Goal: Task Accomplishment & Management: Complete application form

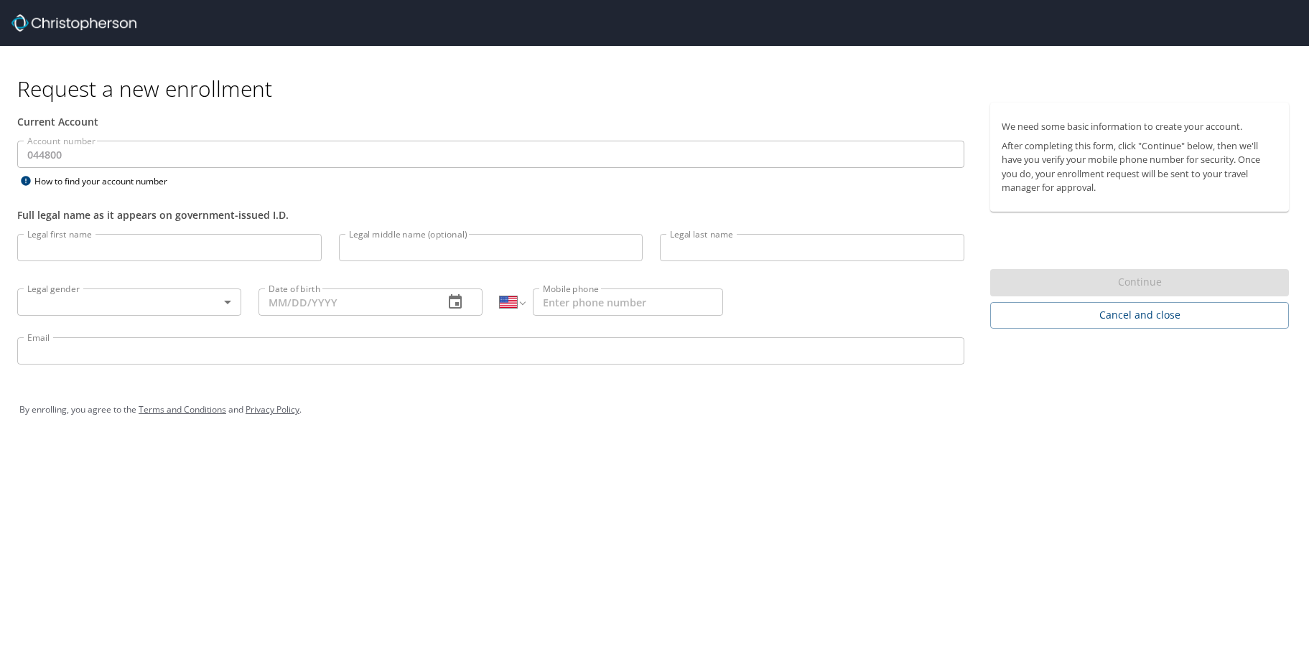
select select "US"
click at [131, 248] on input "Legal first name" at bounding box center [169, 247] width 304 height 27
type input "rachel"
type input "geer-hughes"
type input "(810) 964-2738"
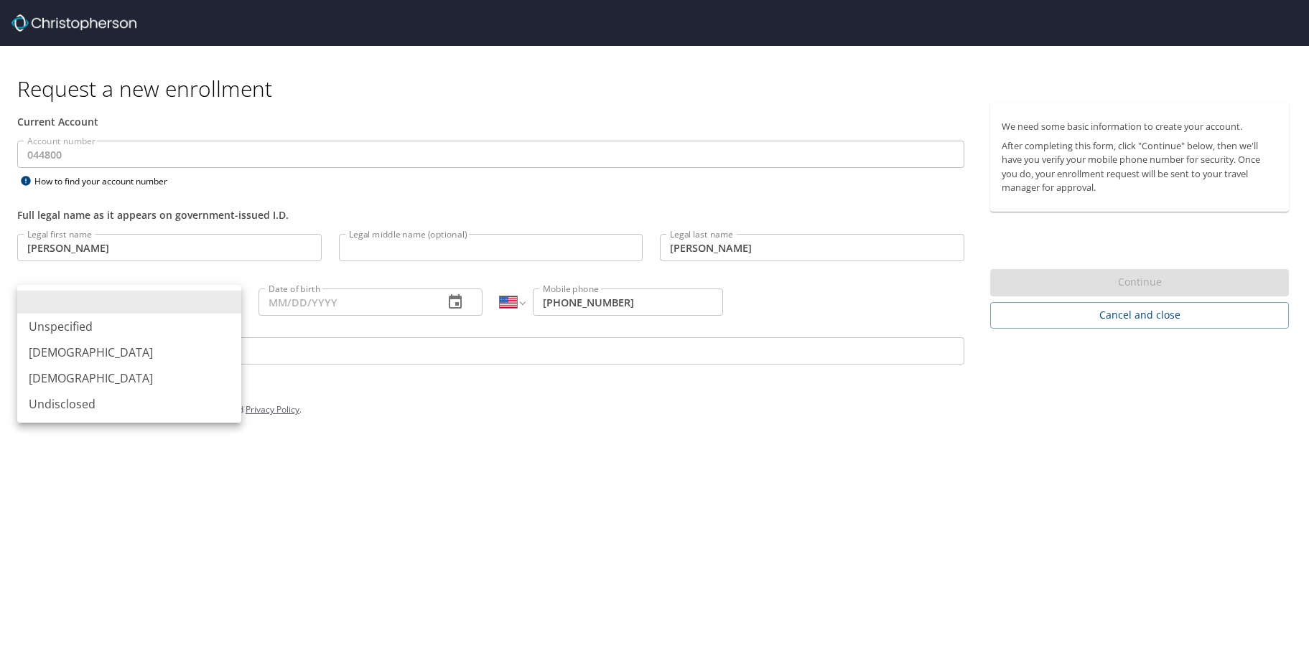
click at [123, 299] on body "Request a new enrollment Current Account Account number 044800 Account number H…" at bounding box center [654, 326] width 1309 height 653
click at [52, 378] on li "Female" at bounding box center [129, 378] width 224 height 26
type input "Female"
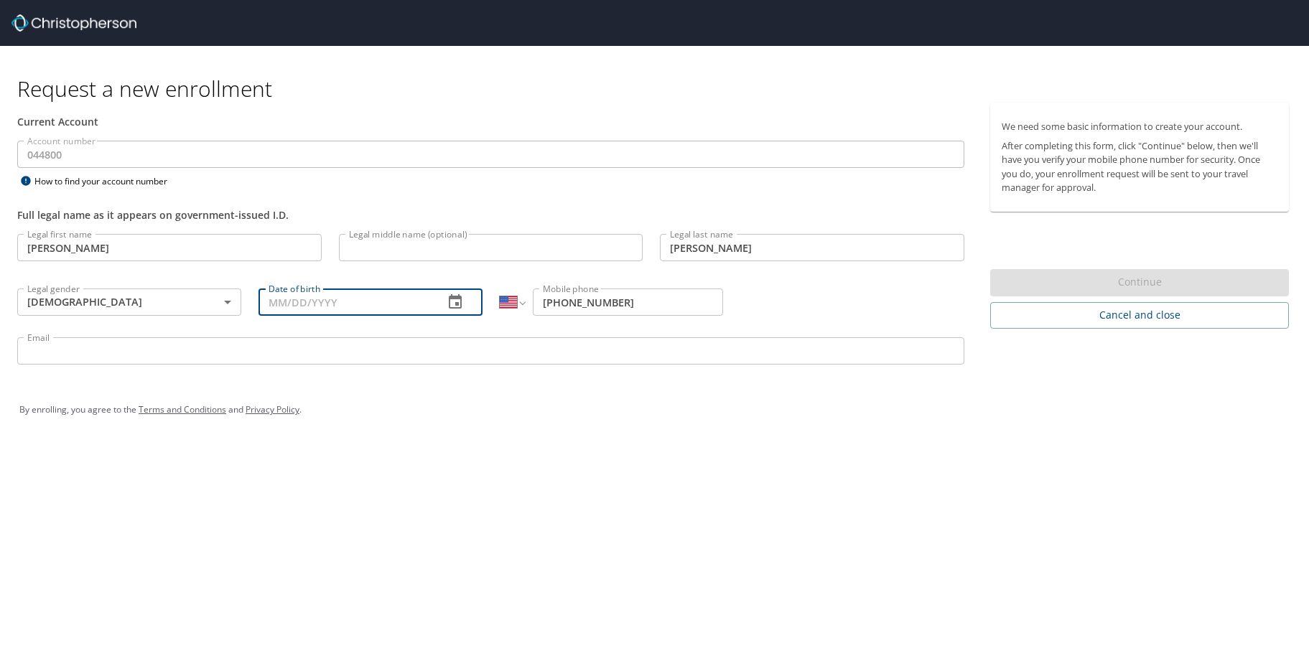
click at [352, 304] on input "Date of birth" at bounding box center [345, 302] width 174 height 27
type input "08/08/1978"
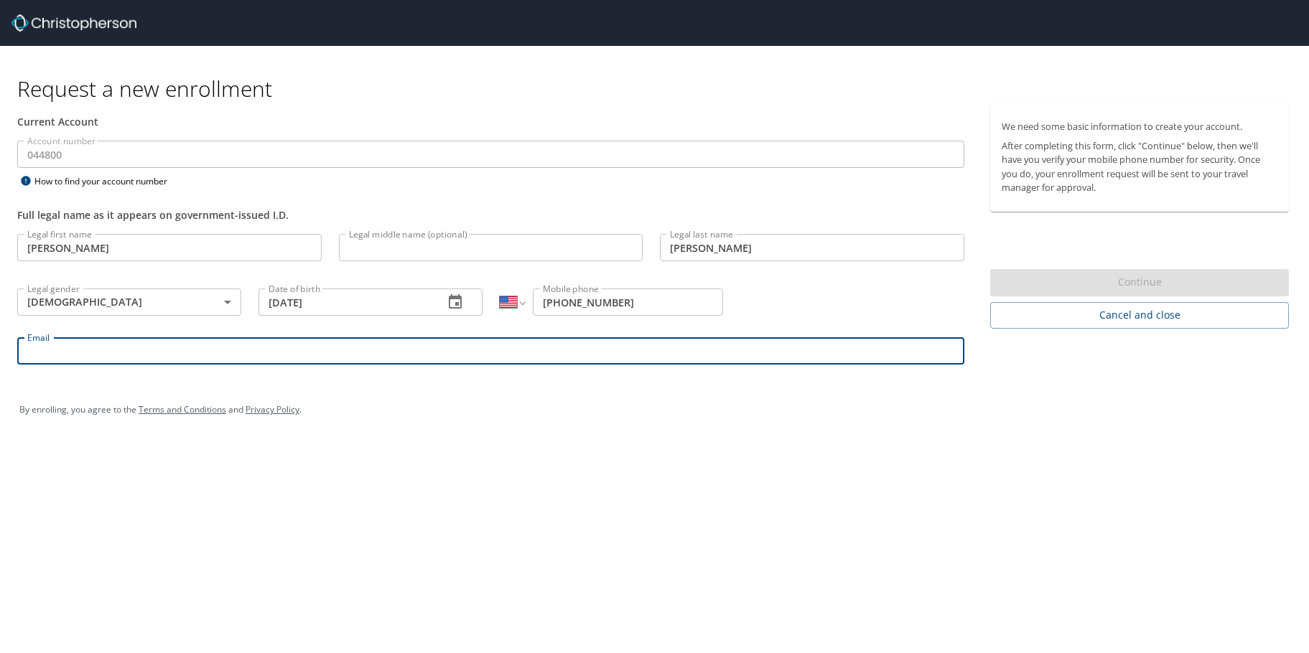
click at [276, 355] on input "Email" at bounding box center [490, 350] width 947 height 27
type input "rachel.geer-hughes@aruplab.com"
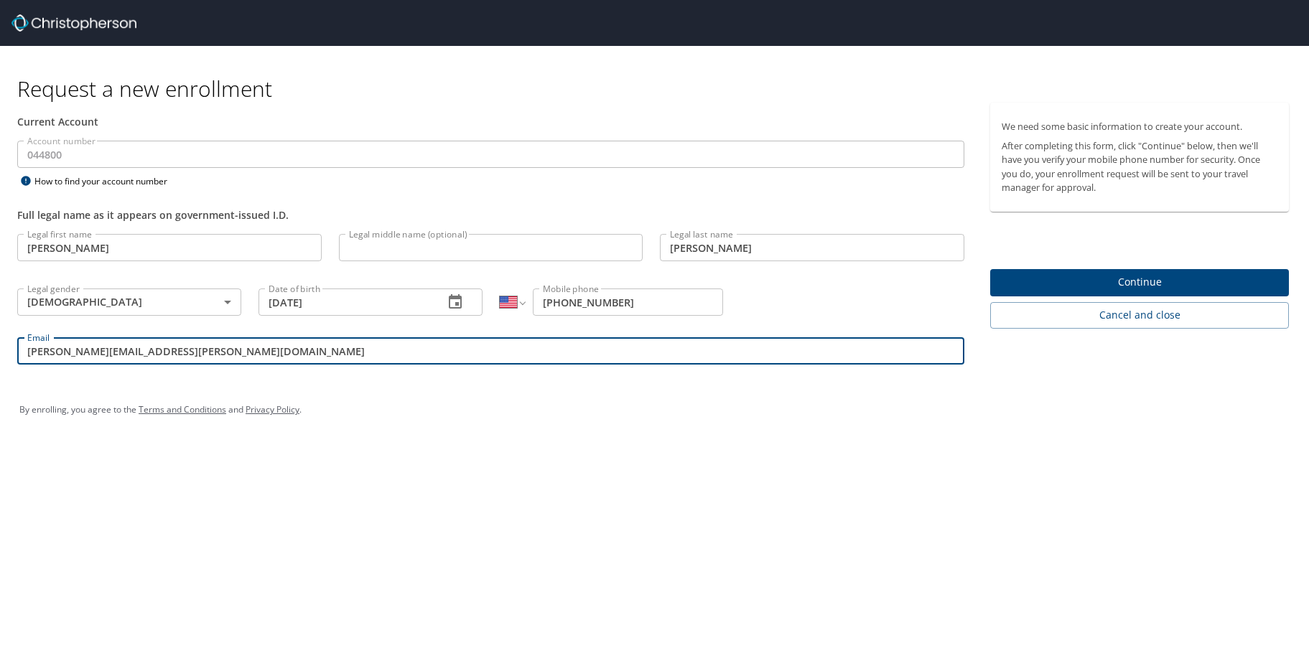
click at [1104, 284] on span "Continue" at bounding box center [1139, 282] width 276 height 18
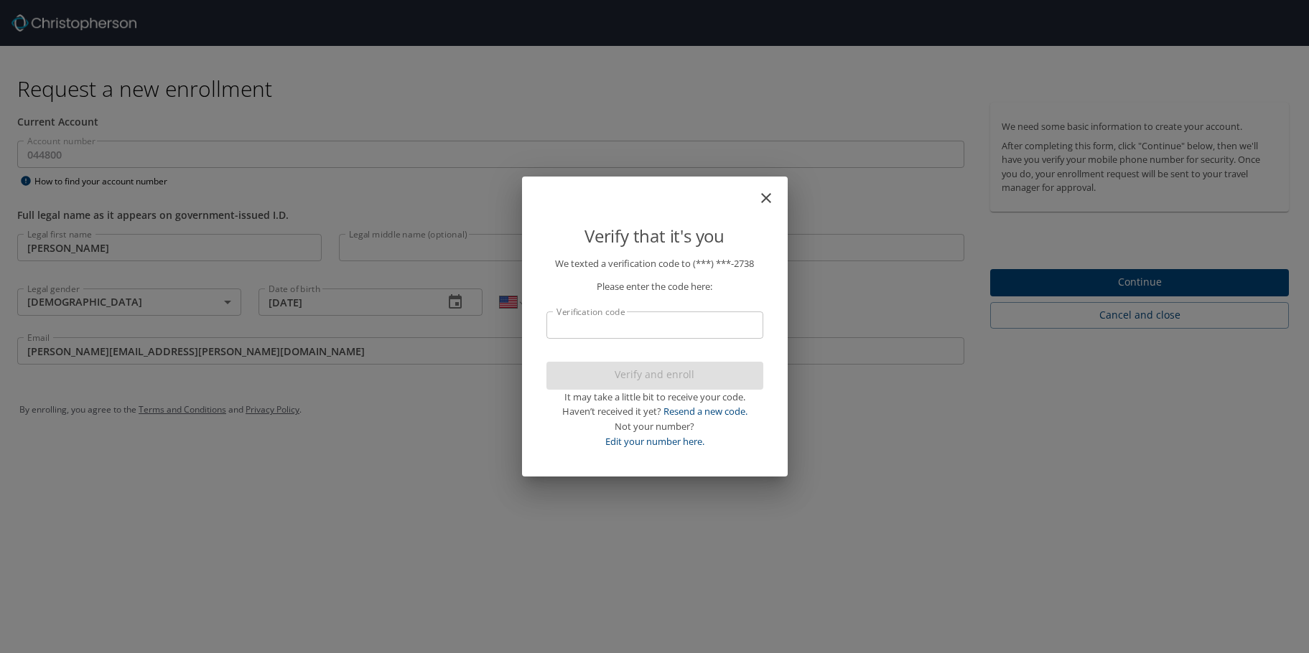
click at [713, 321] on input "Verification code" at bounding box center [654, 325] width 217 height 27
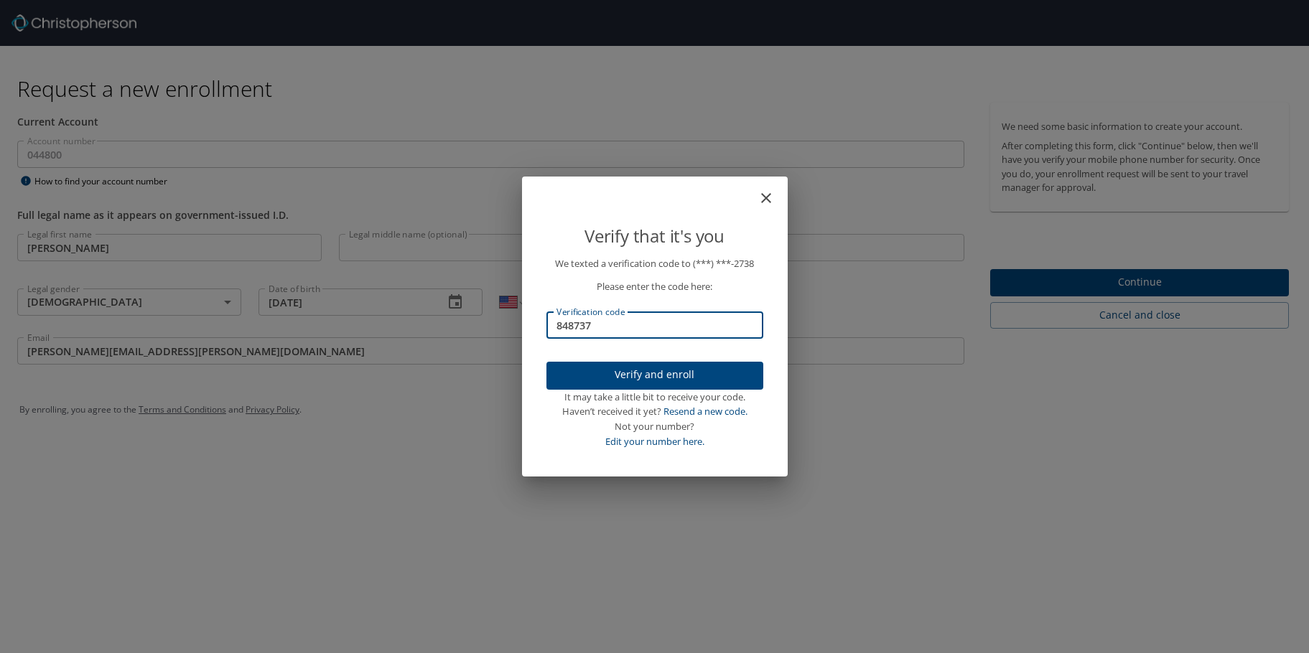
type input "848737"
click at [690, 370] on span "Verify and enroll" at bounding box center [655, 375] width 194 height 18
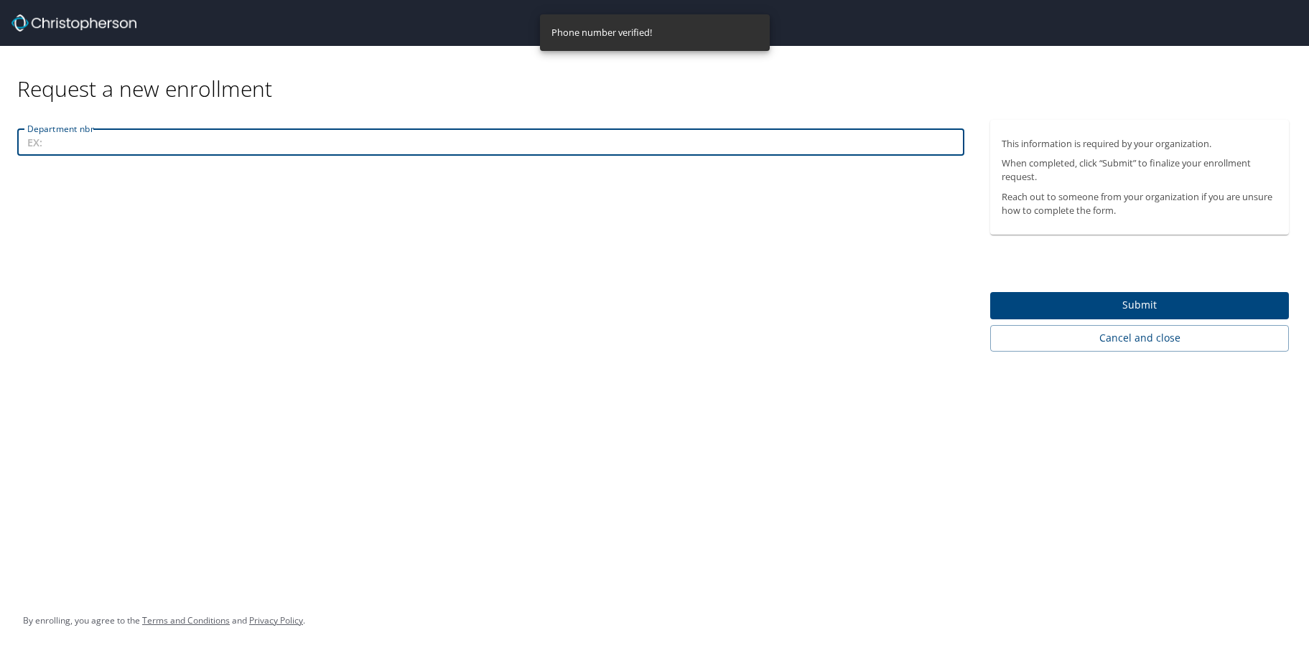
click at [449, 146] on input "Department nbr" at bounding box center [490, 141] width 947 height 27
type input "214"
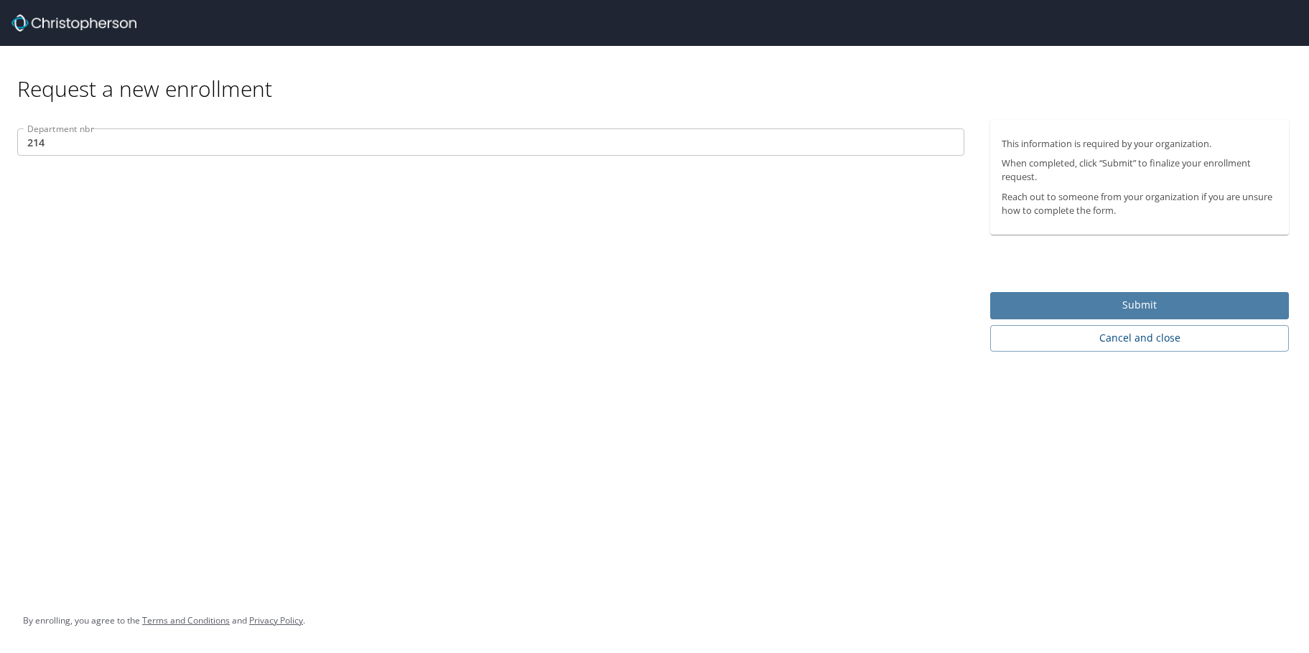
click at [1068, 300] on span "Submit" at bounding box center [1139, 305] width 276 height 18
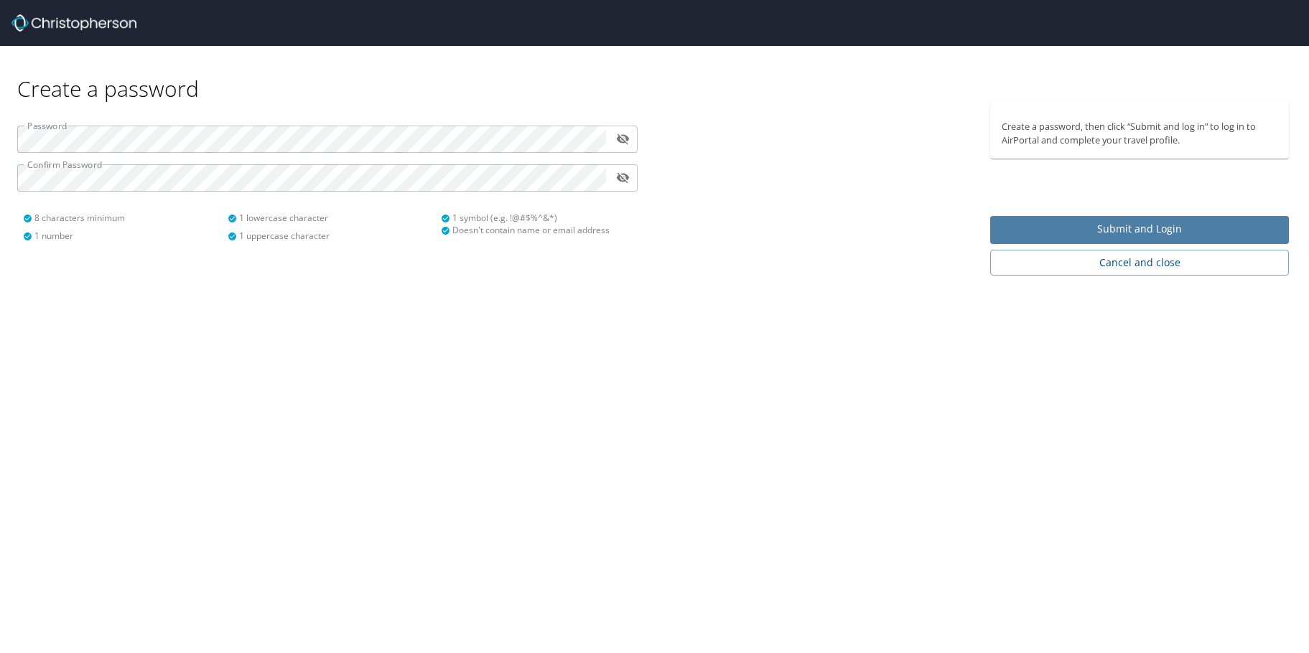
click at [1161, 233] on span "Submit and Login" at bounding box center [1139, 229] width 276 height 18
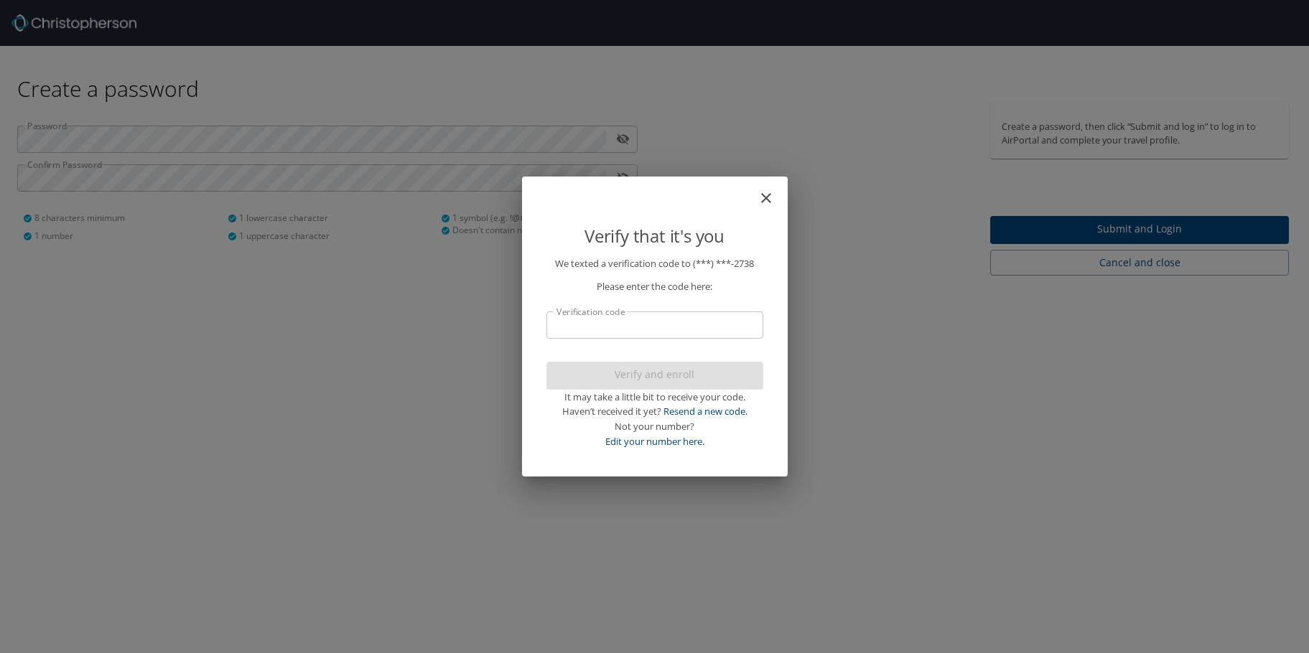
click at [730, 322] on input "Verification code" at bounding box center [654, 325] width 217 height 27
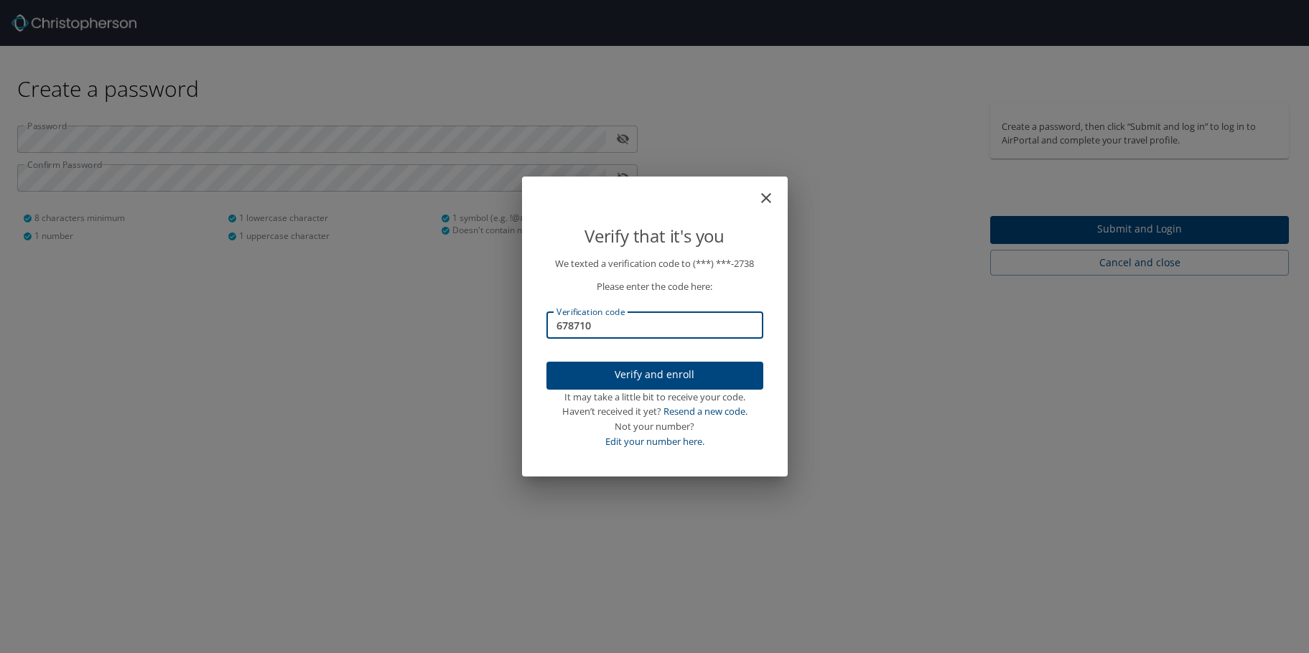
type input "678710"
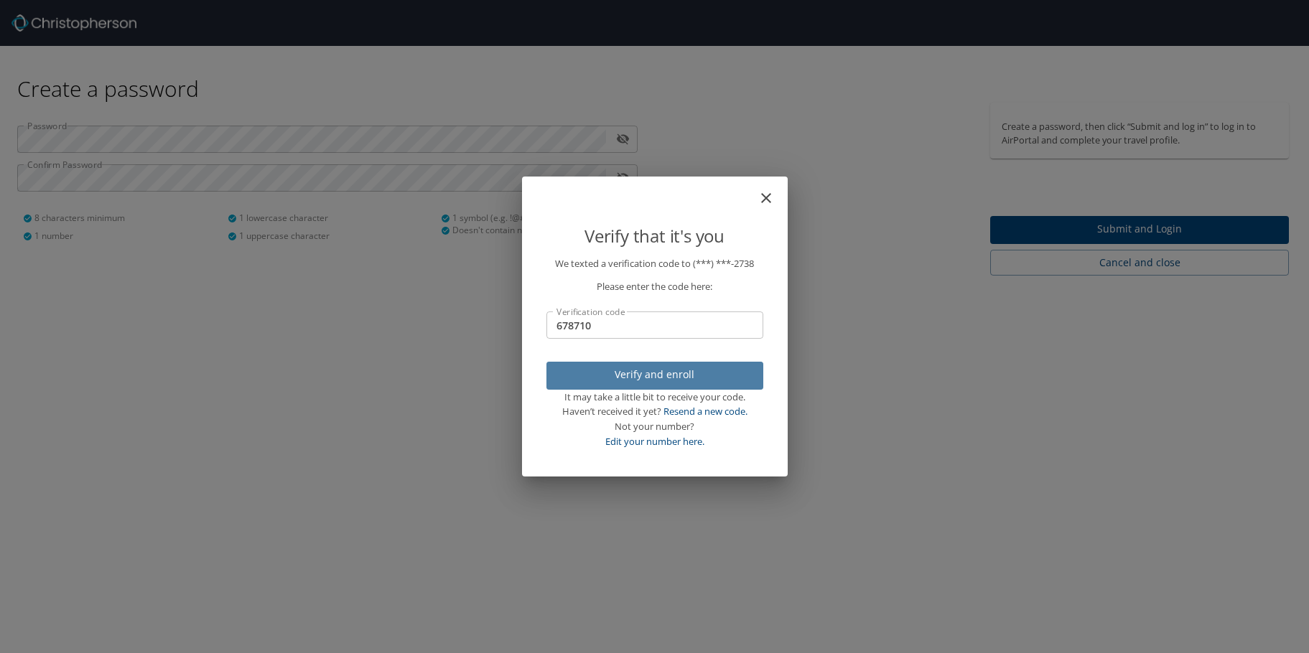
click at [706, 378] on span "Verify and enroll" at bounding box center [655, 375] width 194 height 18
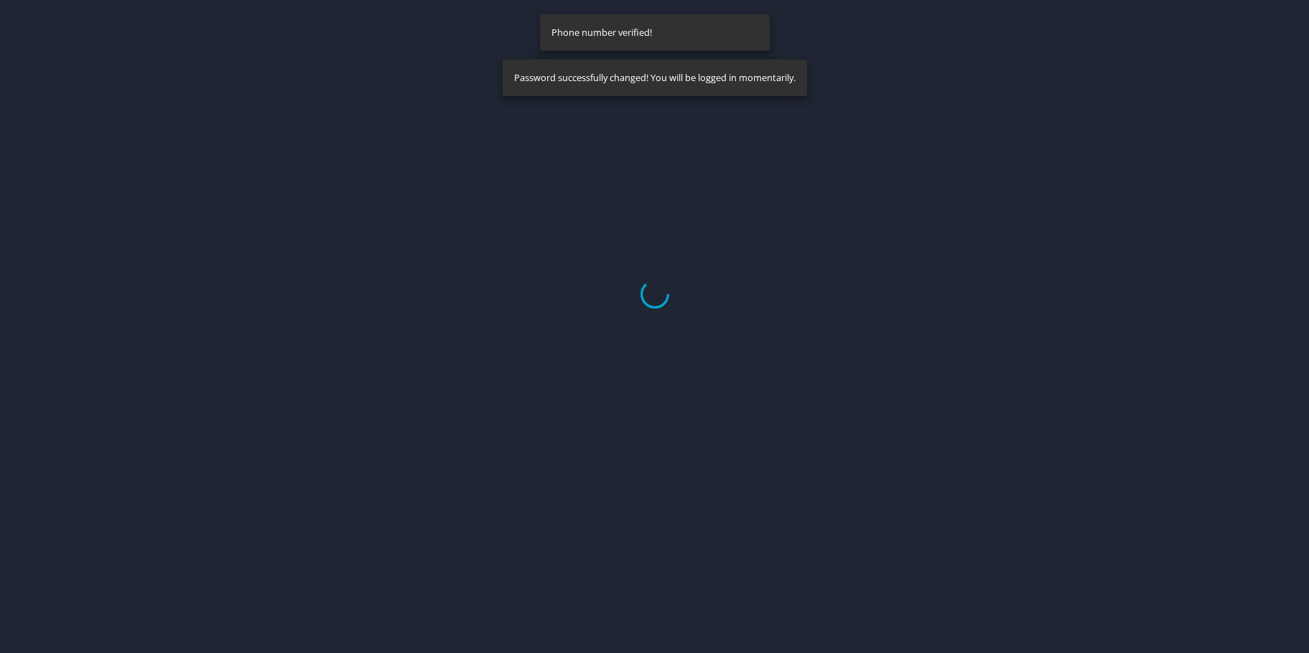
select select "US"
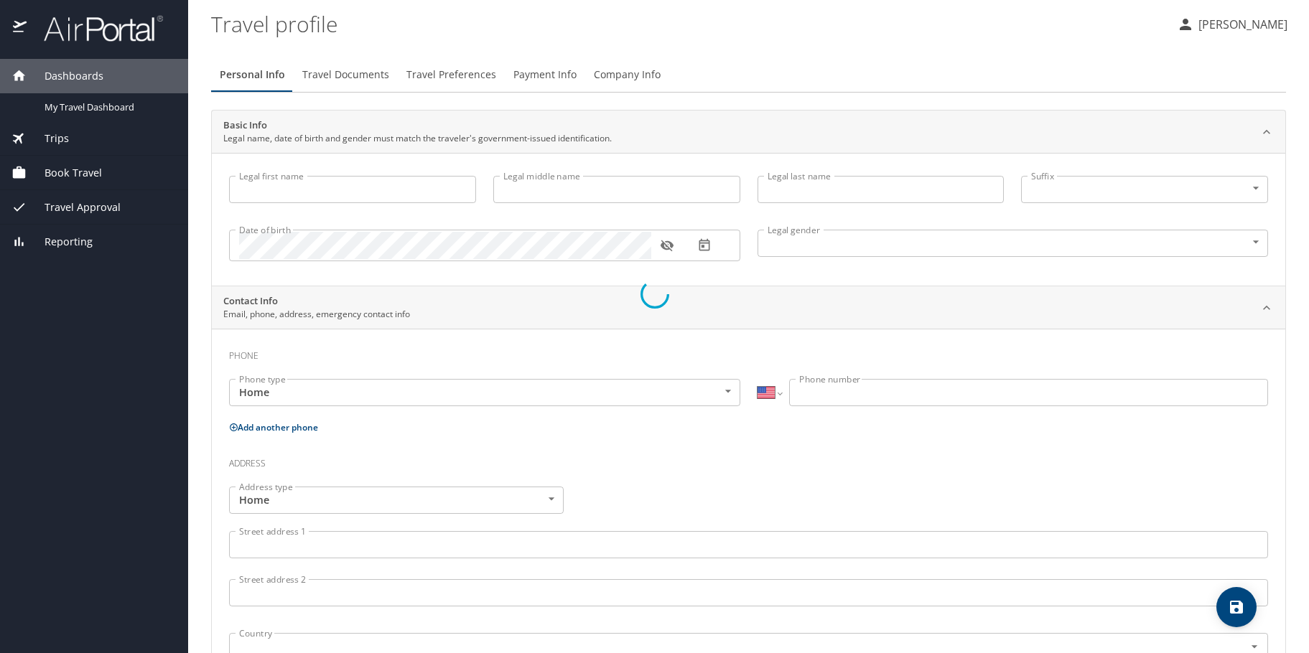
type input "rachel"
type input "geer-hughes"
type input "Female"
select select "US"
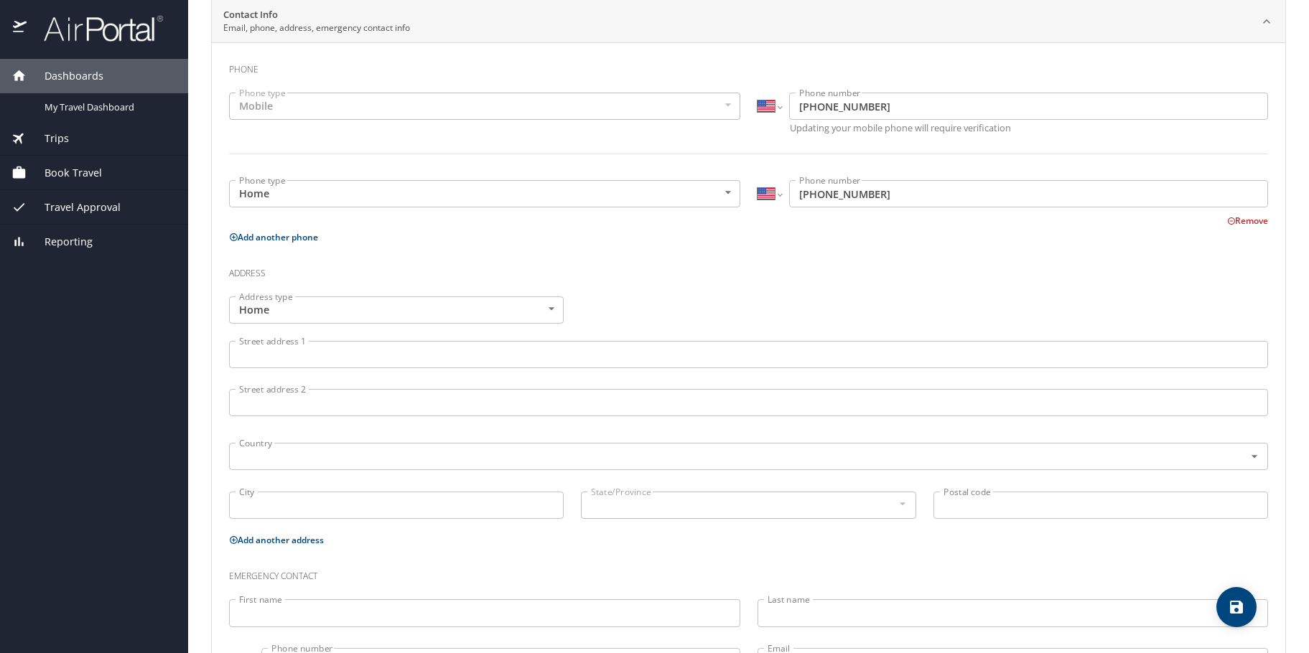
scroll to position [287, 0]
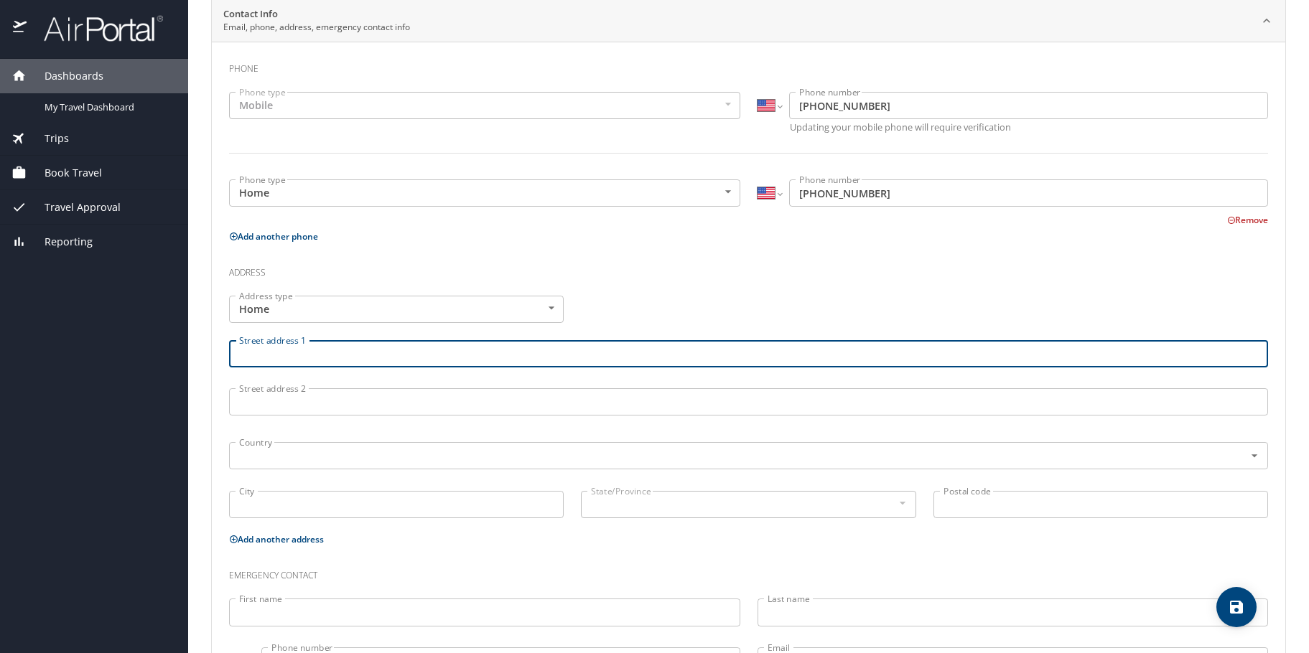
click at [397, 348] on input "Street address 1" at bounding box center [748, 353] width 1039 height 27
type input "1153 w maple ave"
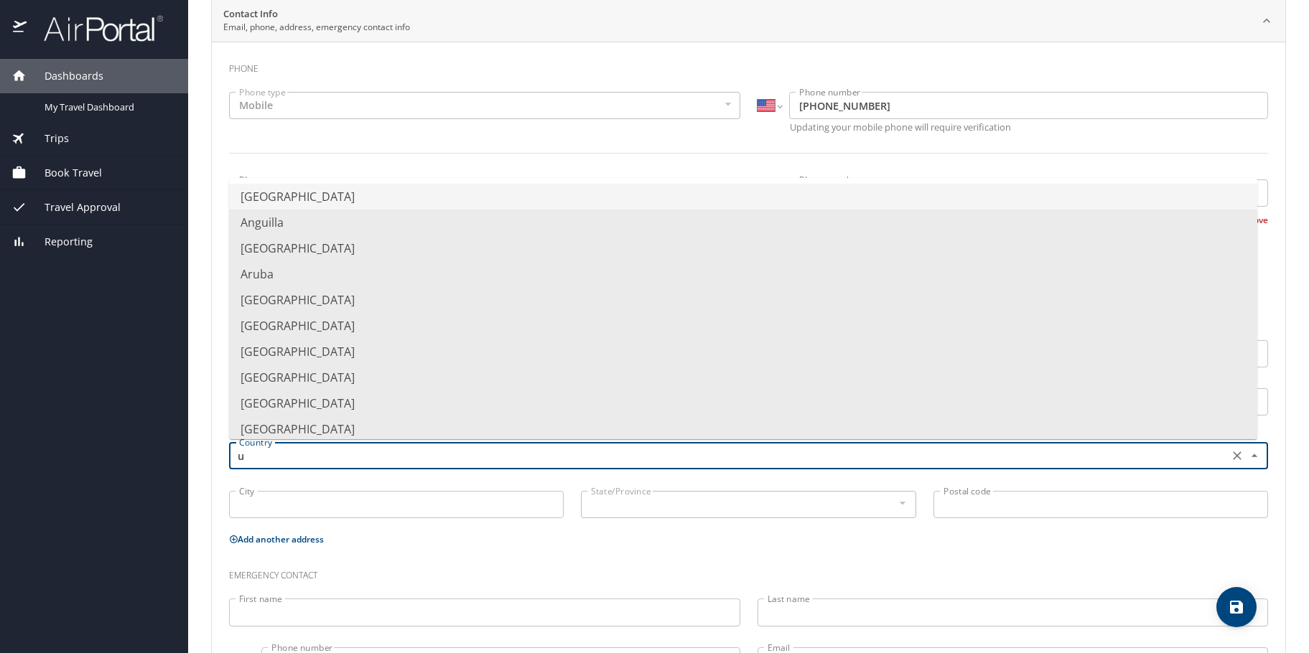
click at [362, 195] on li "United States of America" at bounding box center [743, 197] width 1028 height 26
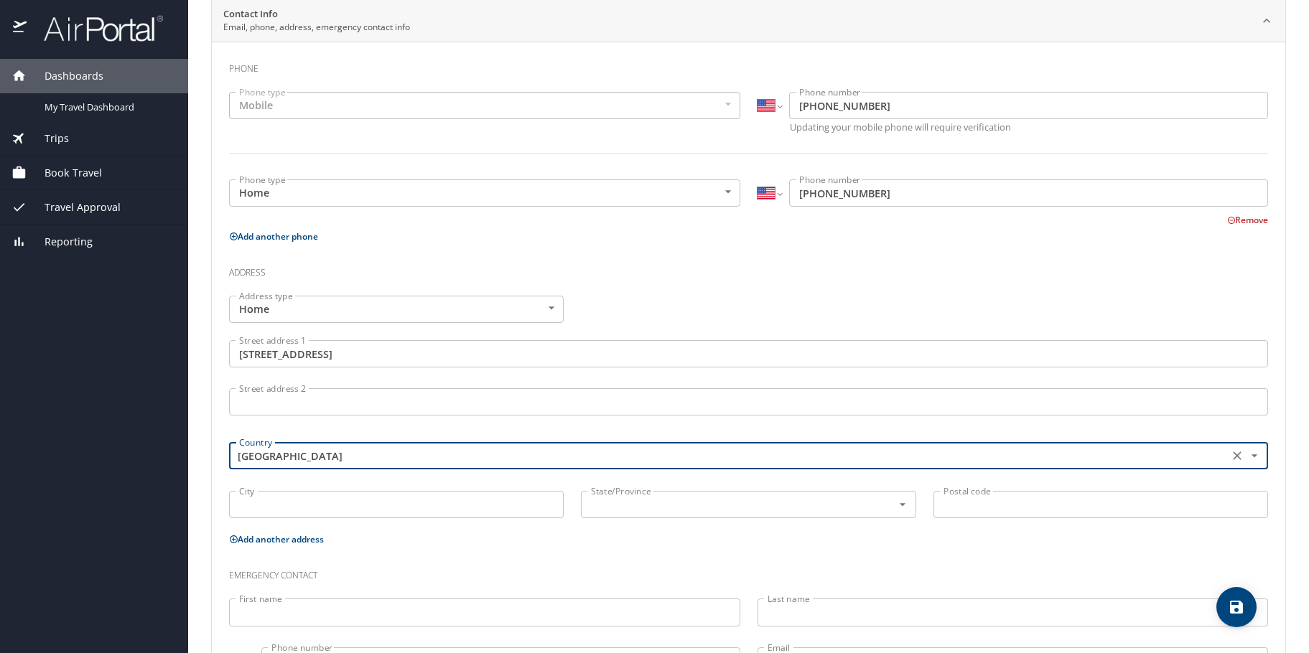
type input "United States of America"
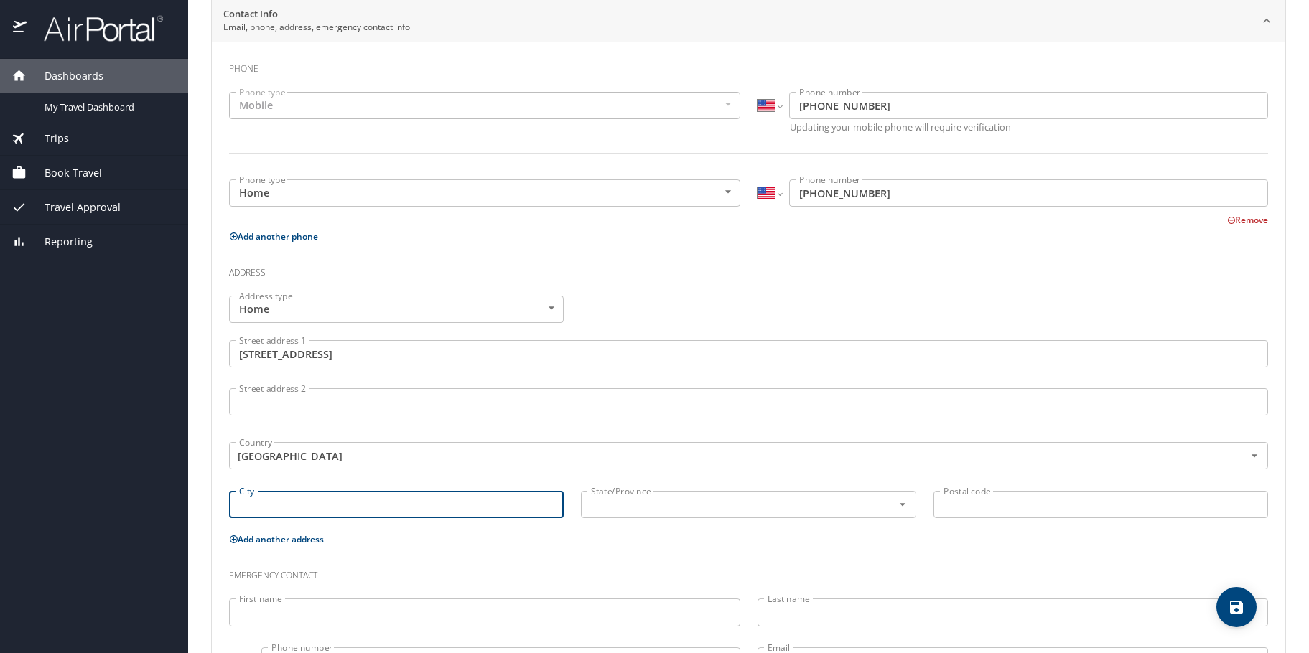
click at [275, 510] on input "City" at bounding box center [396, 504] width 335 height 27
type input "flint"
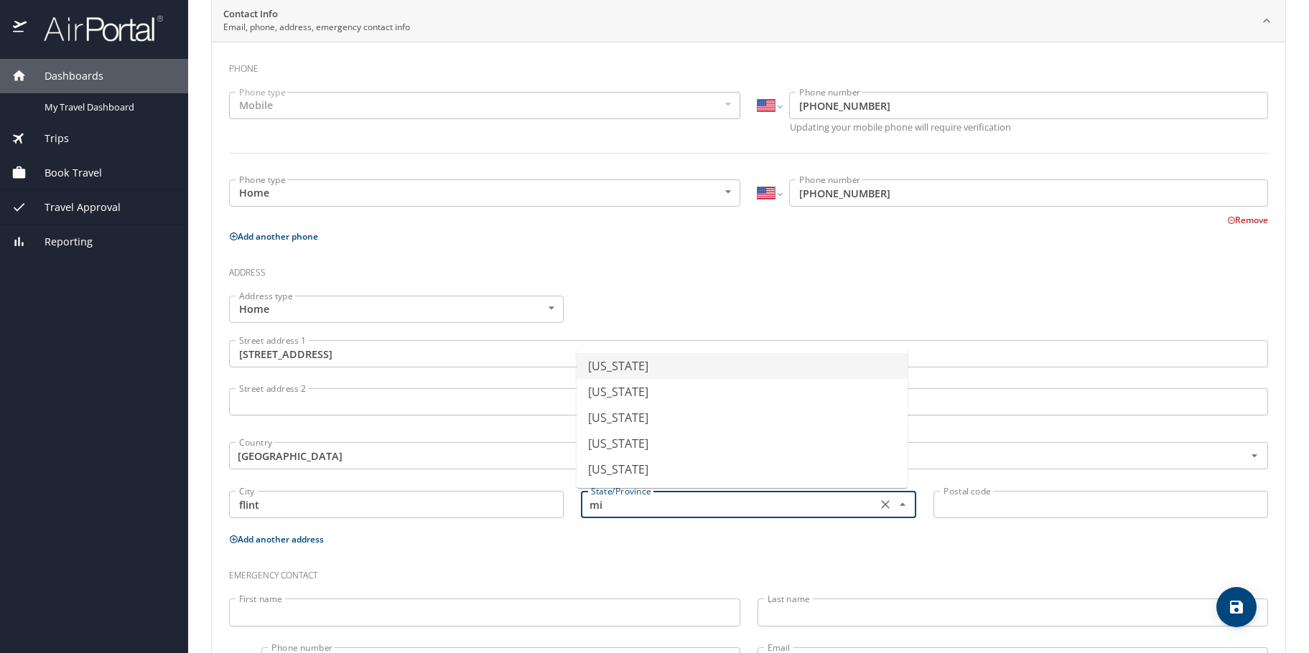
type input "Michigan"
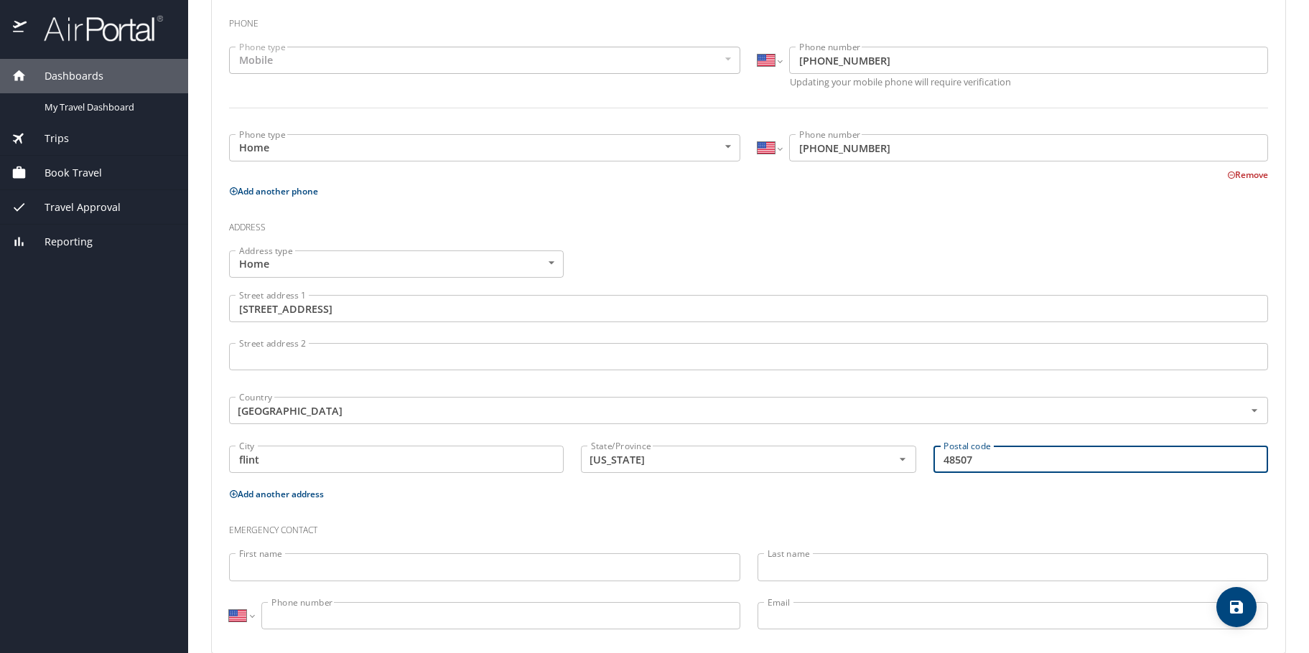
scroll to position [356, 0]
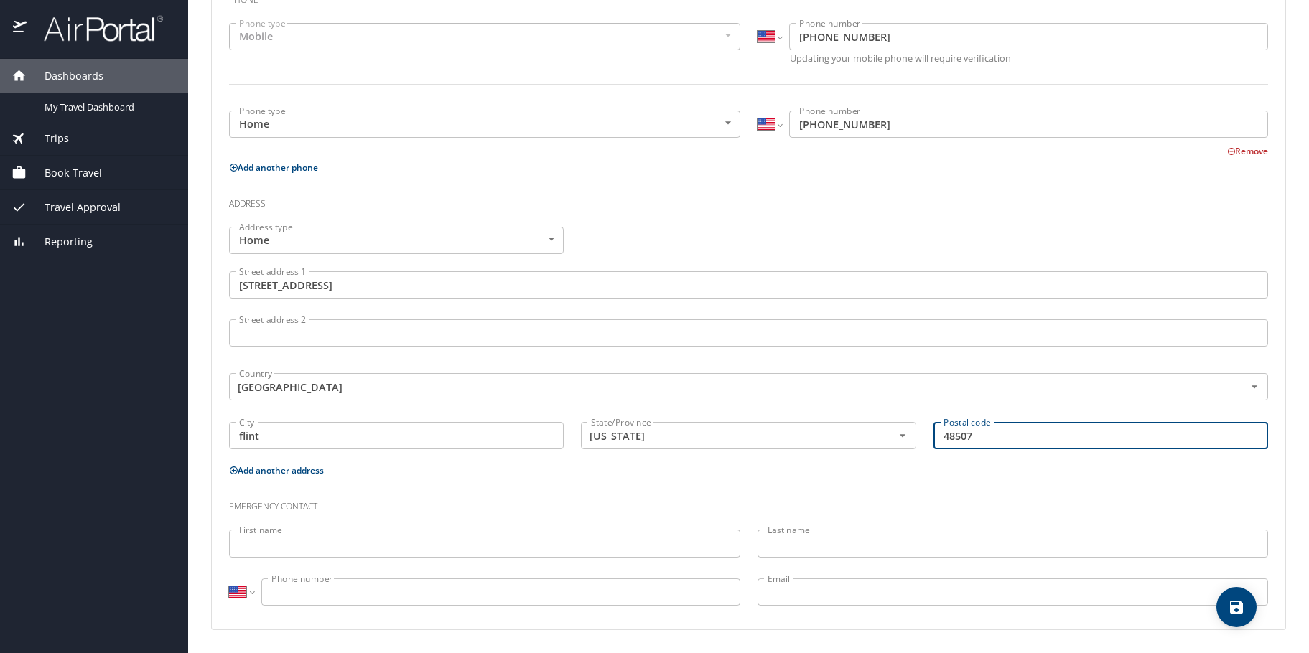
type input "48507"
click at [373, 486] on div "Emergency contact" at bounding box center [748, 501] width 1056 height 39
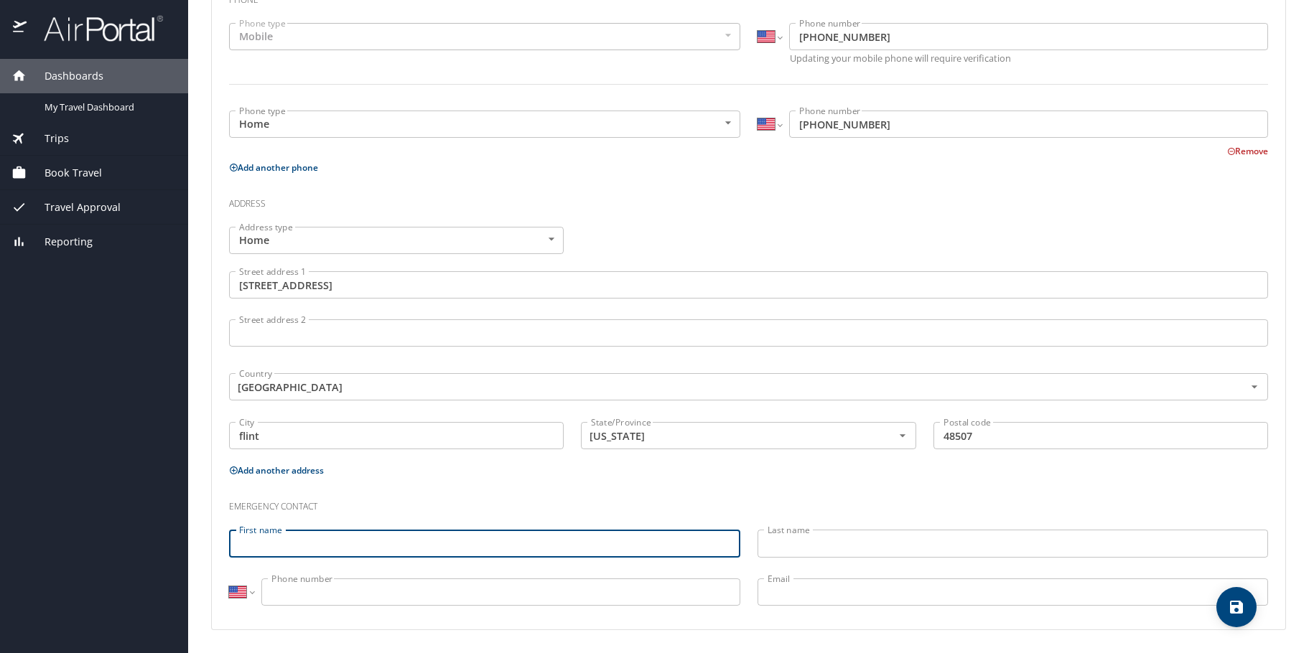
click at [317, 540] on input "First name" at bounding box center [484, 543] width 511 height 27
type input "roxanne"
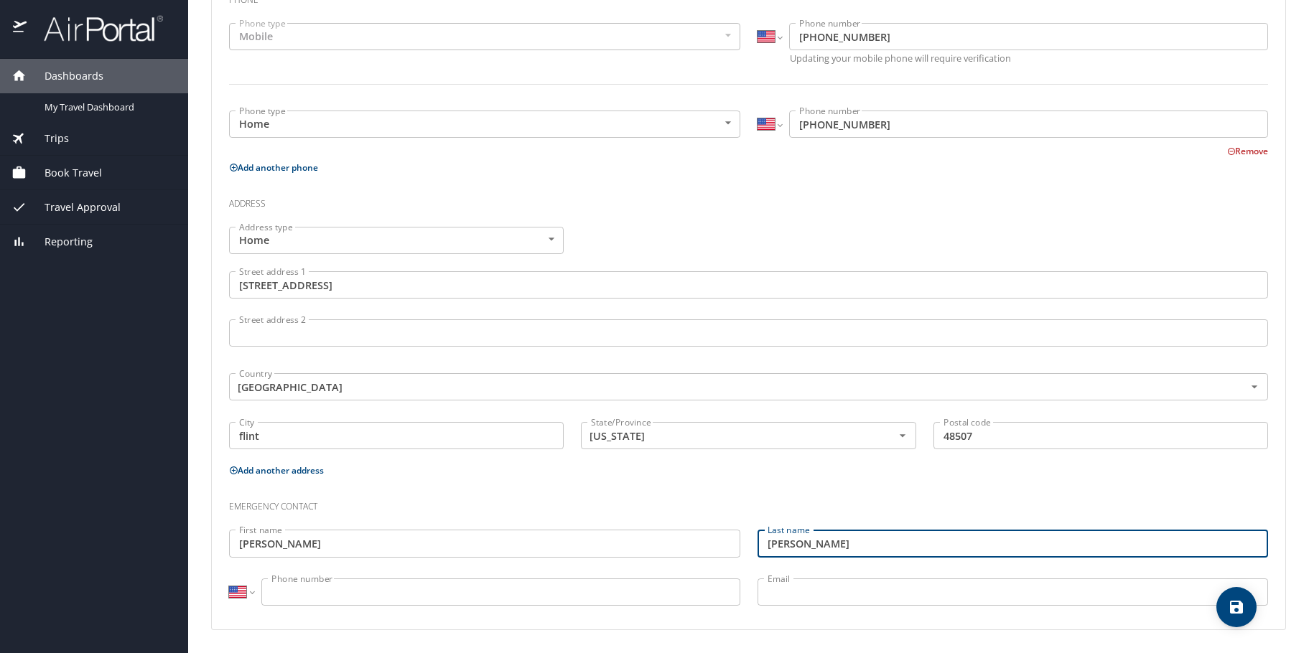
type input "hughes"
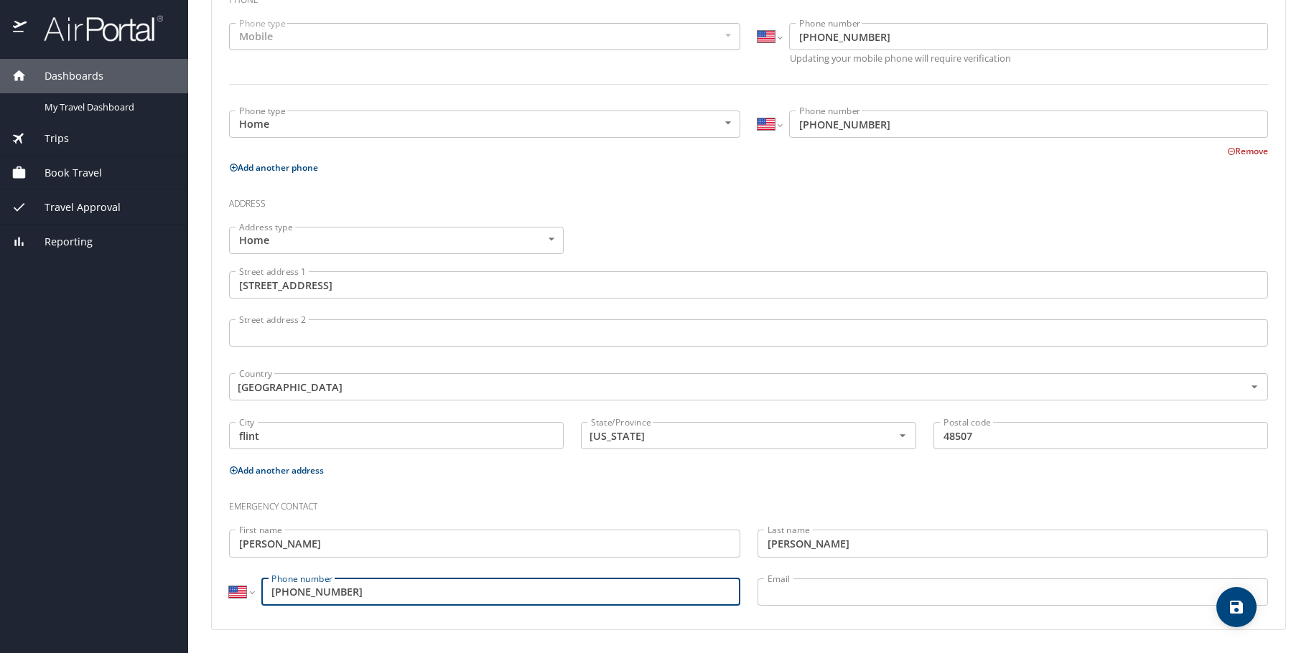
type input "(810) 577-6711"
click at [1242, 607] on icon "save" at bounding box center [1236, 607] width 13 height 13
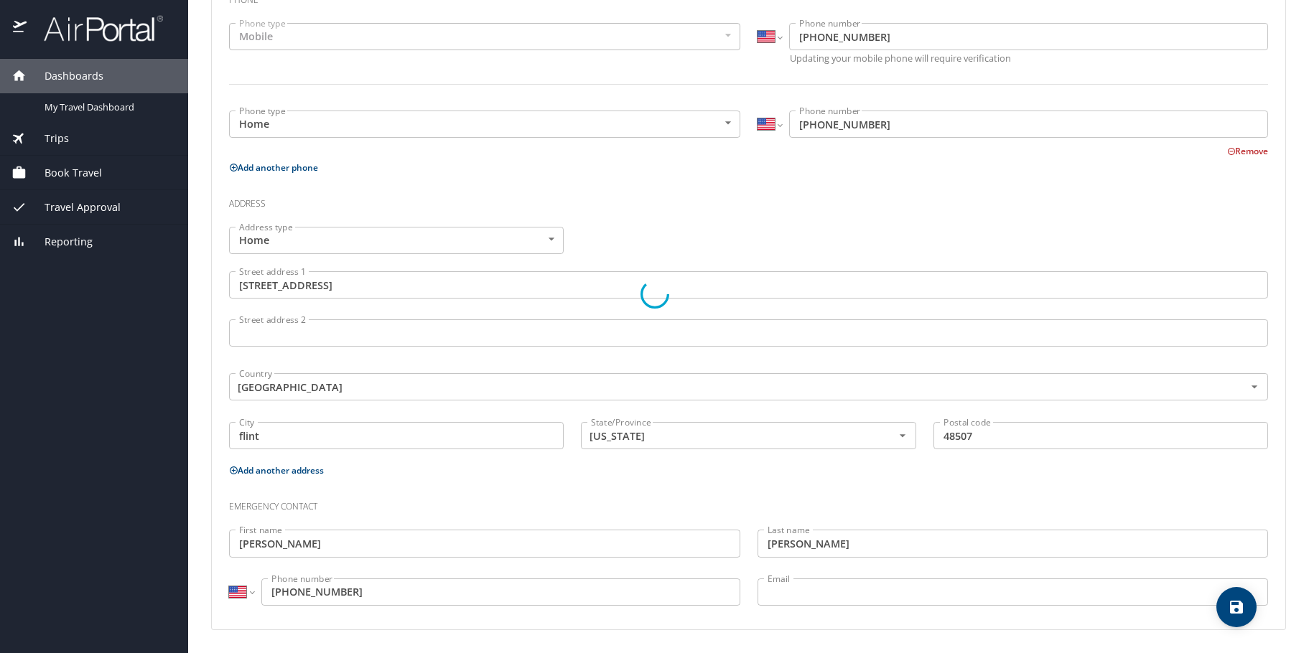
select select "US"
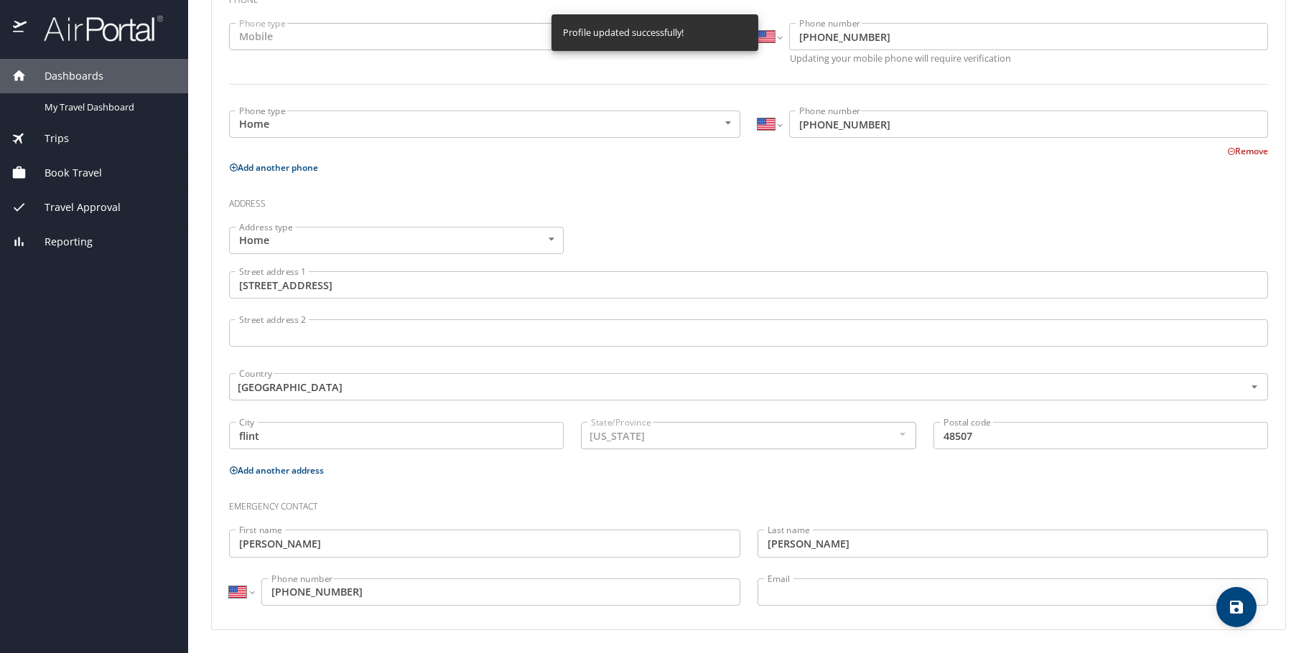
select select "US"
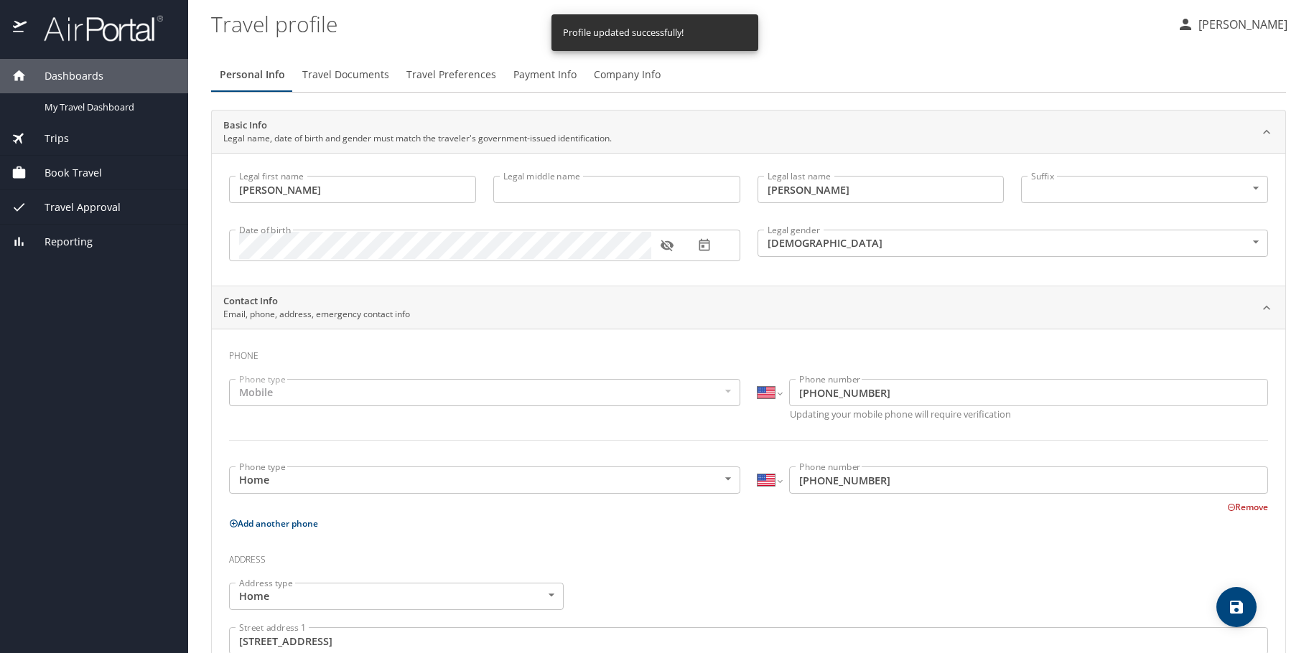
click at [357, 79] on span "Travel Documents" at bounding box center [345, 75] width 87 height 18
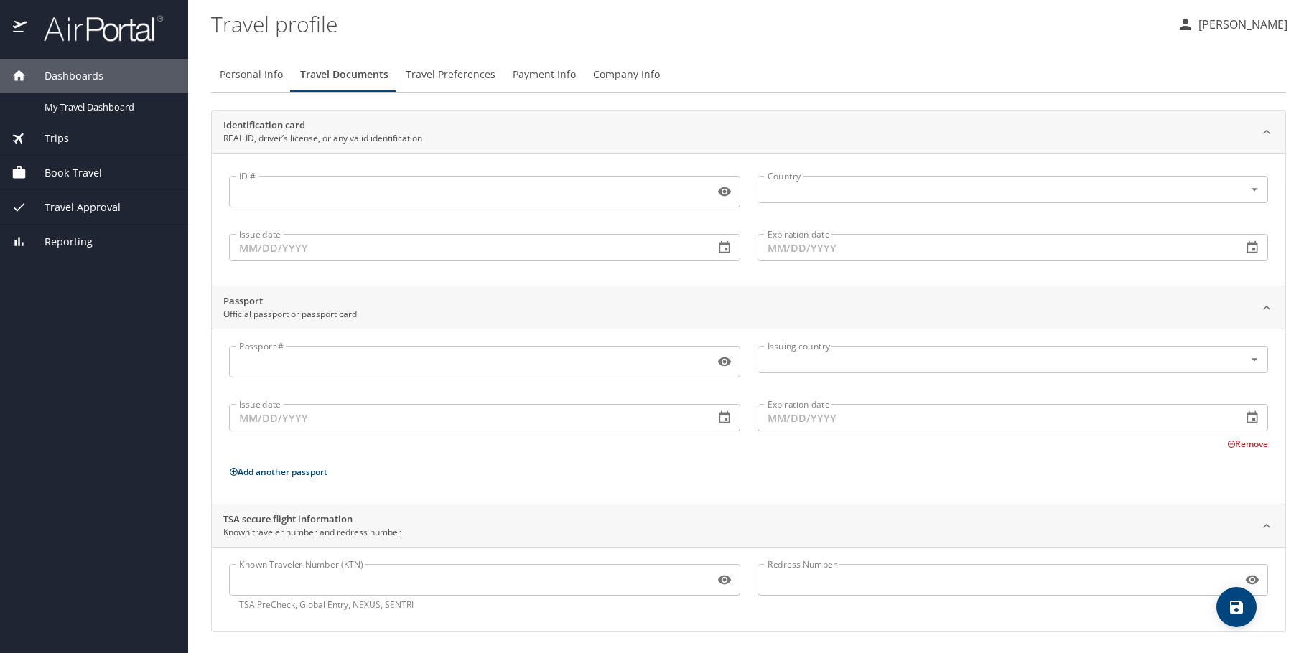
scroll to position [2, 0]
click at [451, 74] on span "Travel Preferences" at bounding box center [451, 73] width 90 height 18
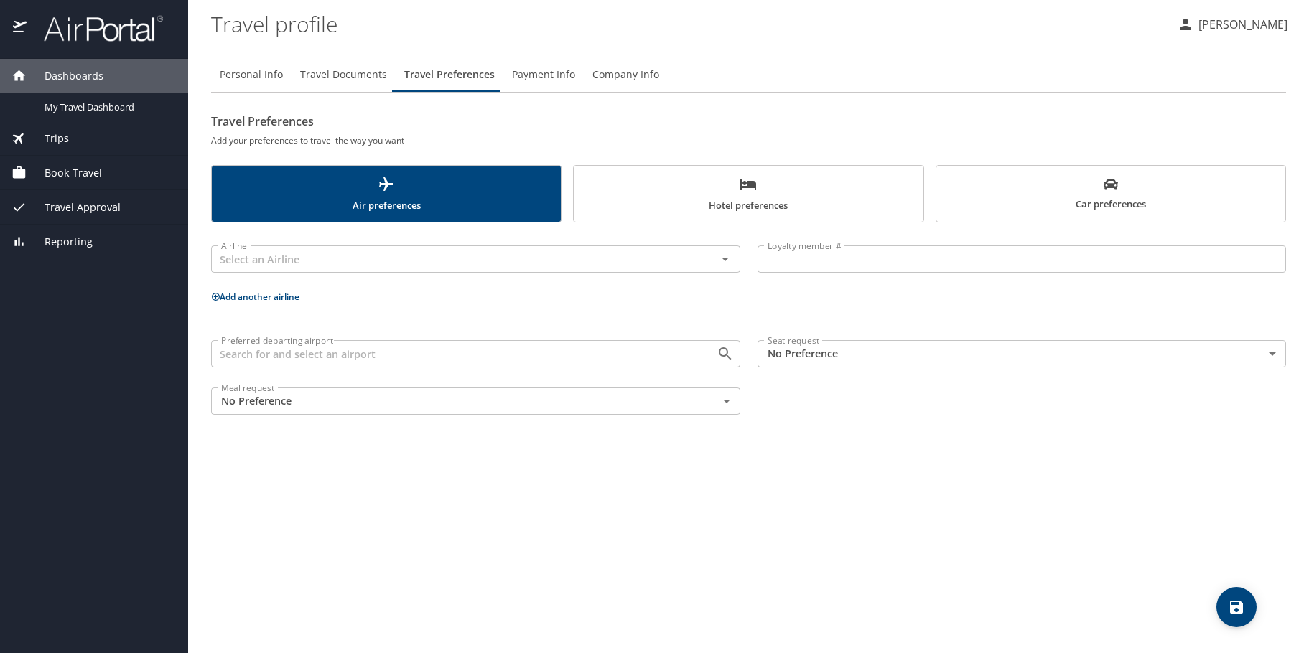
click at [742, 183] on icon "scrollable force tabs example" at bounding box center [748, 184] width 16 height 11
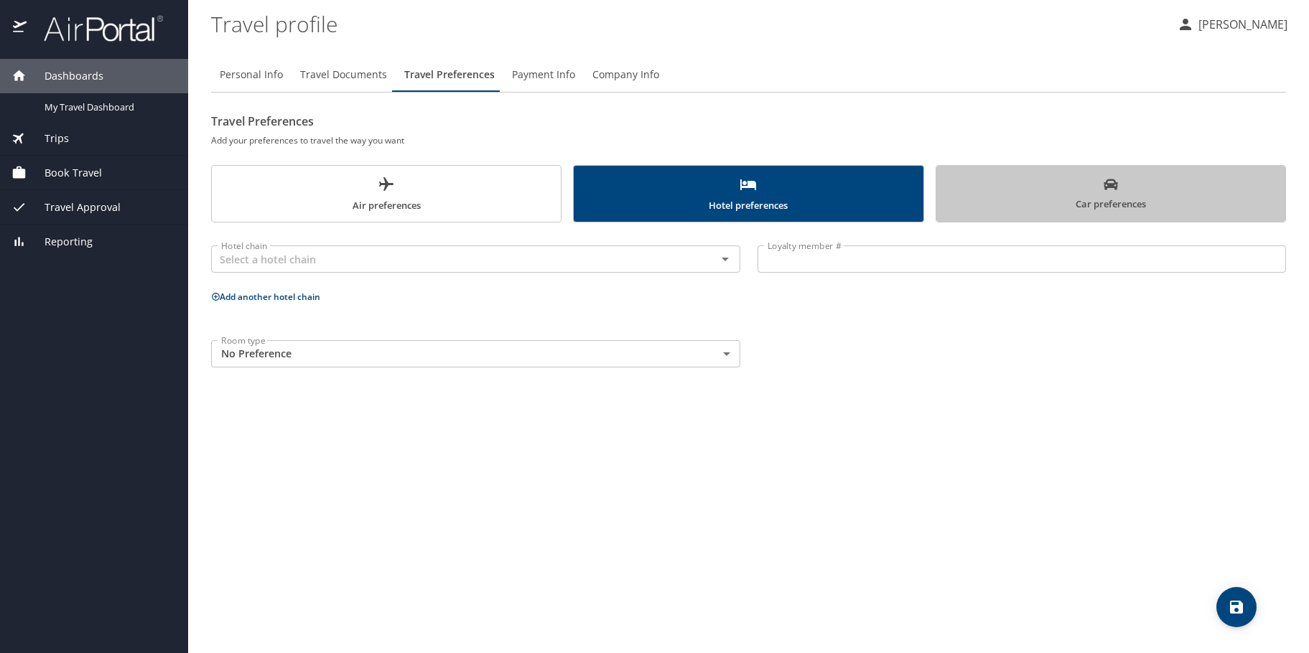
click at [1113, 200] on span "Car preferences" at bounding box center [1111, 194] width 332 height 35
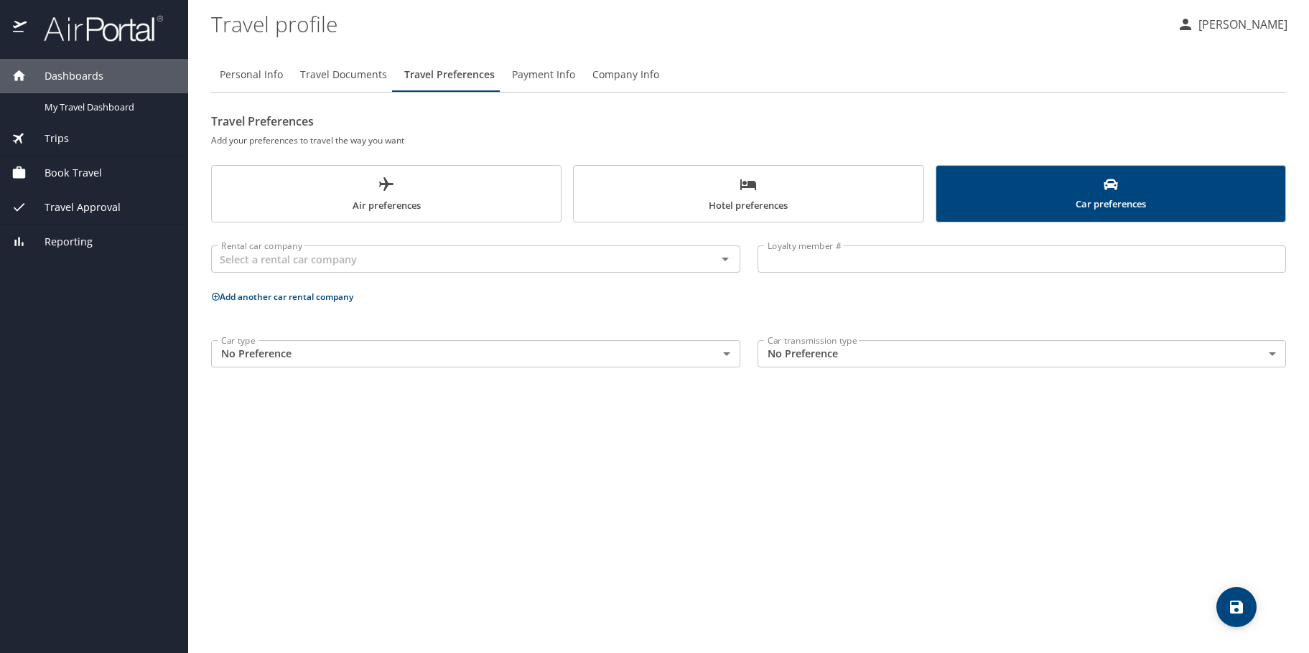
click at [97, 170] on span "Book Travel" at bounding box center [64, 173] width 75 height 16
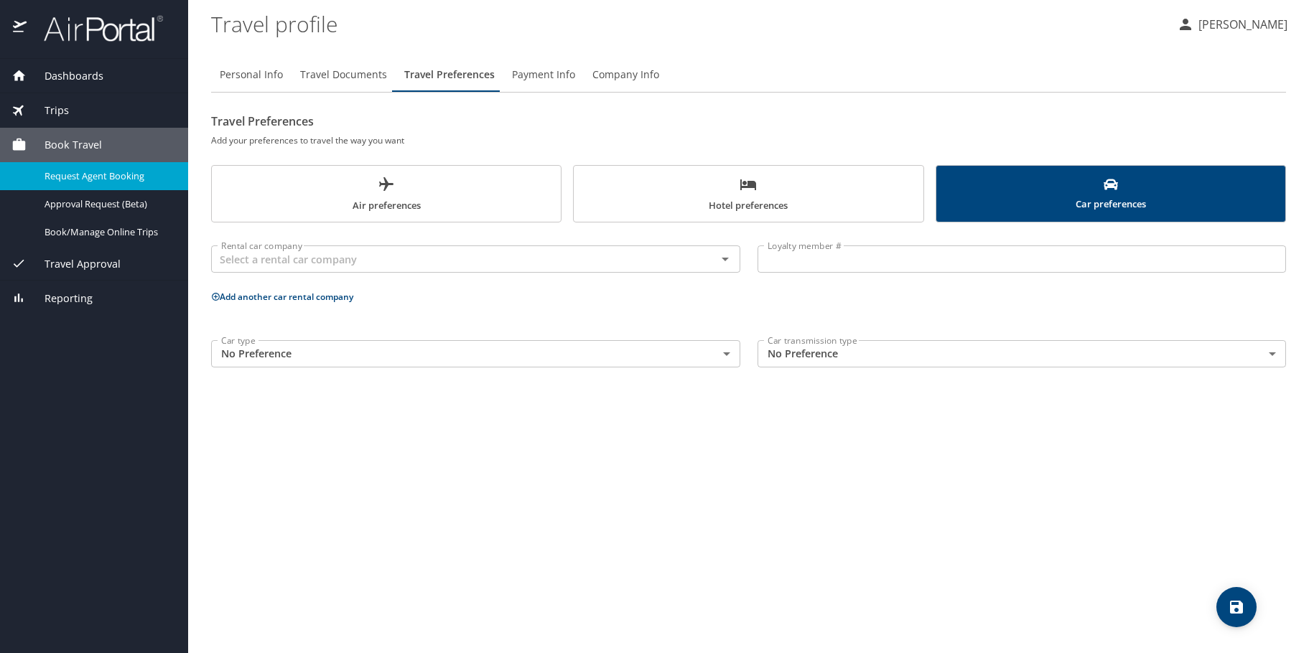
click at [124, 178] on span "Request Agent Booking" at bounding box center [108, 176] width 126 height 14
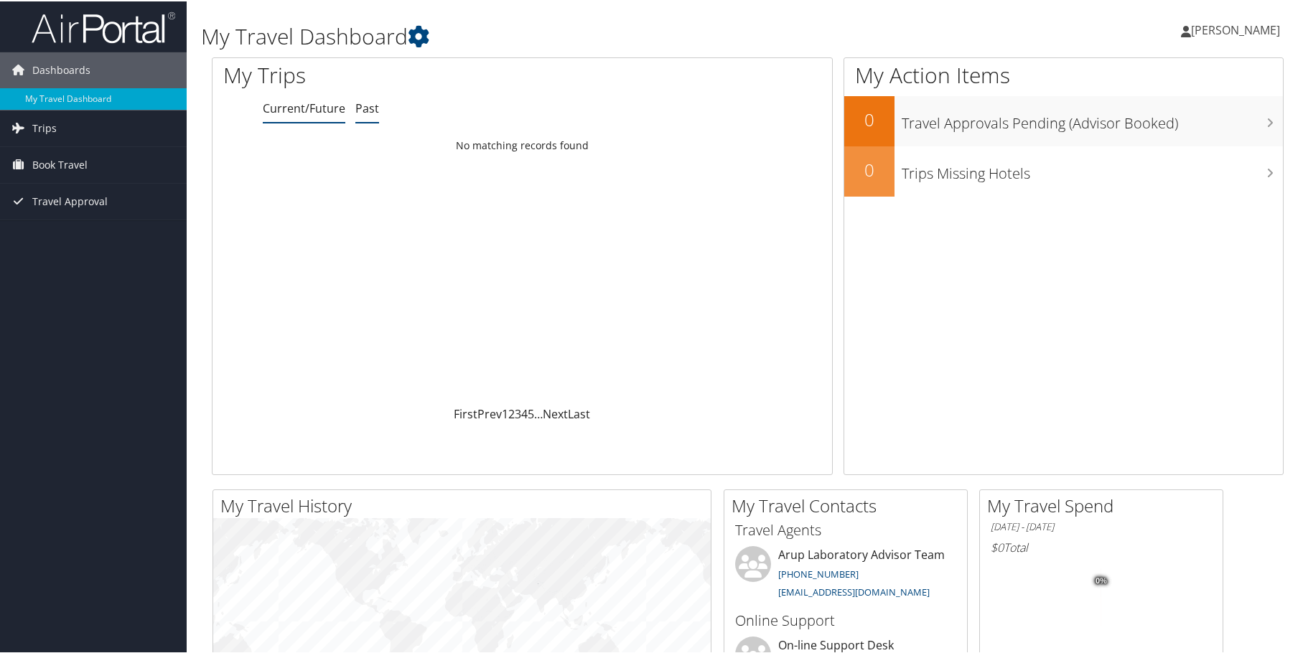
click at [365, 108] on link "Past" at bounding box center [367, 107] width 24 height 16
click at [316, 110] on link "Current/Future" at bounding box center [304, 107] width 83 height 16
click at [34, 129] on span "Trips" at bounding box center [44, 127] width 24 height 36
click at [63, 225] on span "Book Travel" at bounding box center [59, 228] width 55 height 36
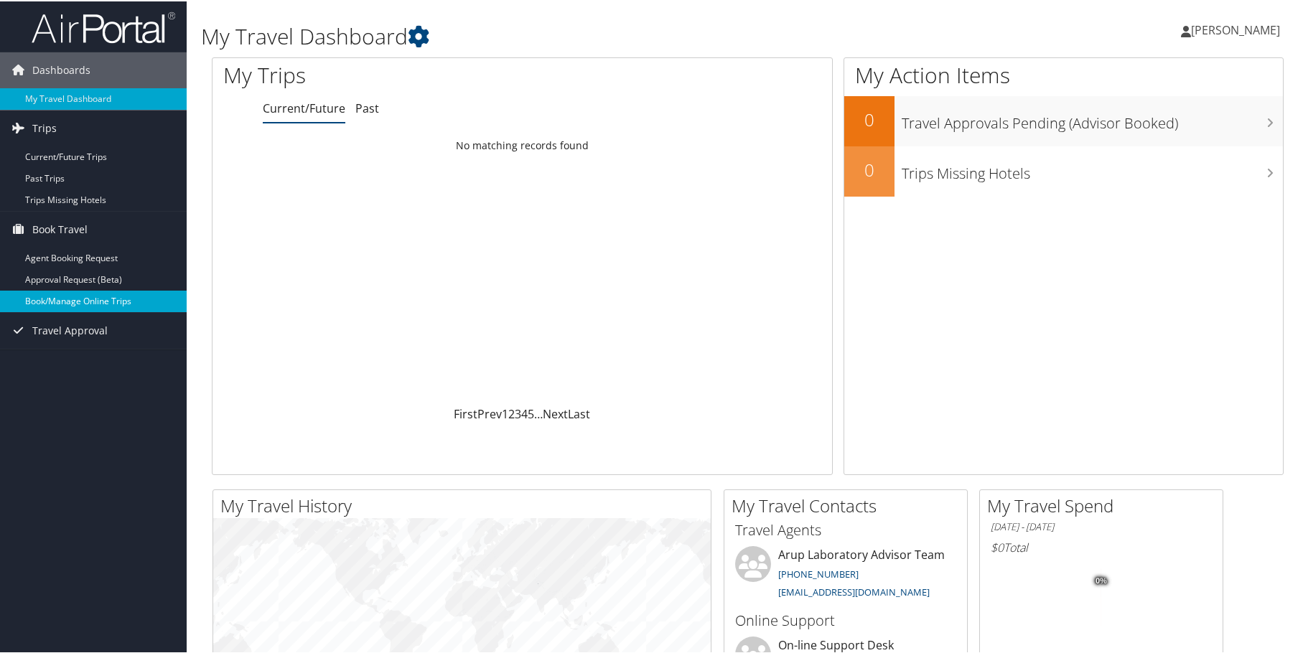
click at [66, 302] on link "Book/Manage Online Trips" at bounding box center [93, 300] width 187 height 22
click at [63, 329] on span "Travel Approval" at bounding box center [69, 330] width 75 height 36
